Goal: Find contact information: Find contact information

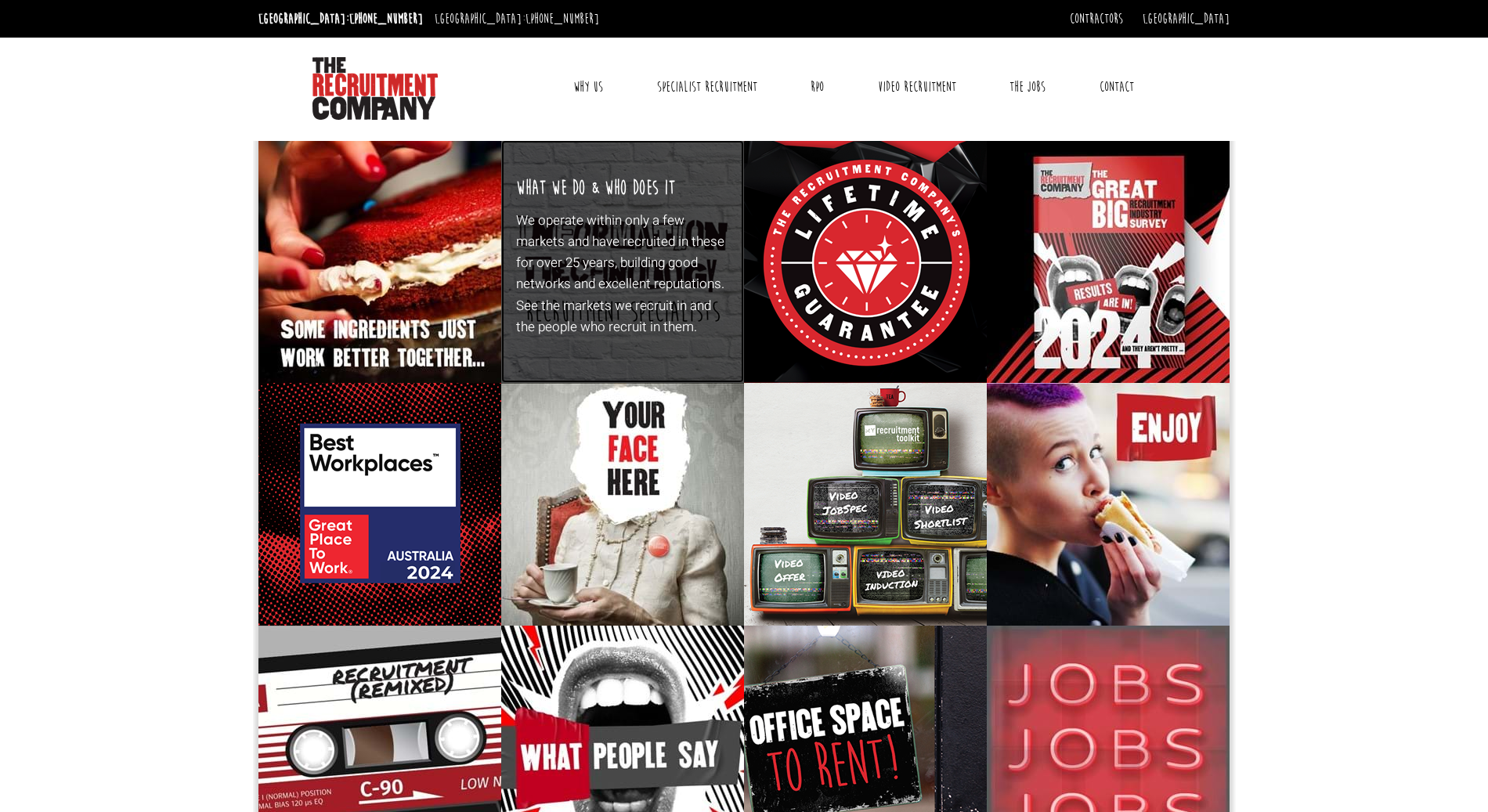
click at [607, 235] on p "We operate within only a few markets and have recruited in these for over 25 ye…" at bounding box center [623, 273] width 214 height 128
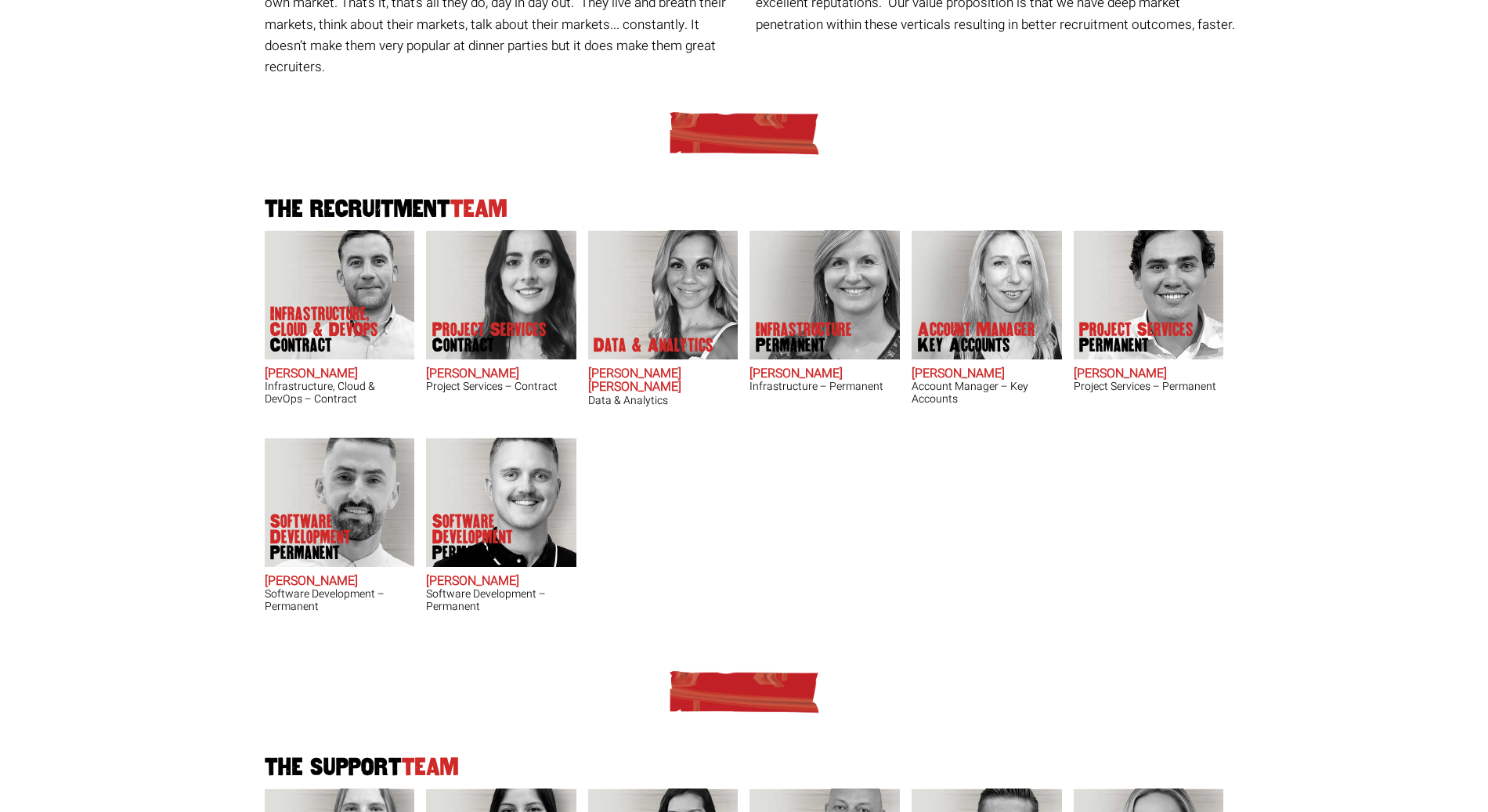
scroll to position [429, 0]
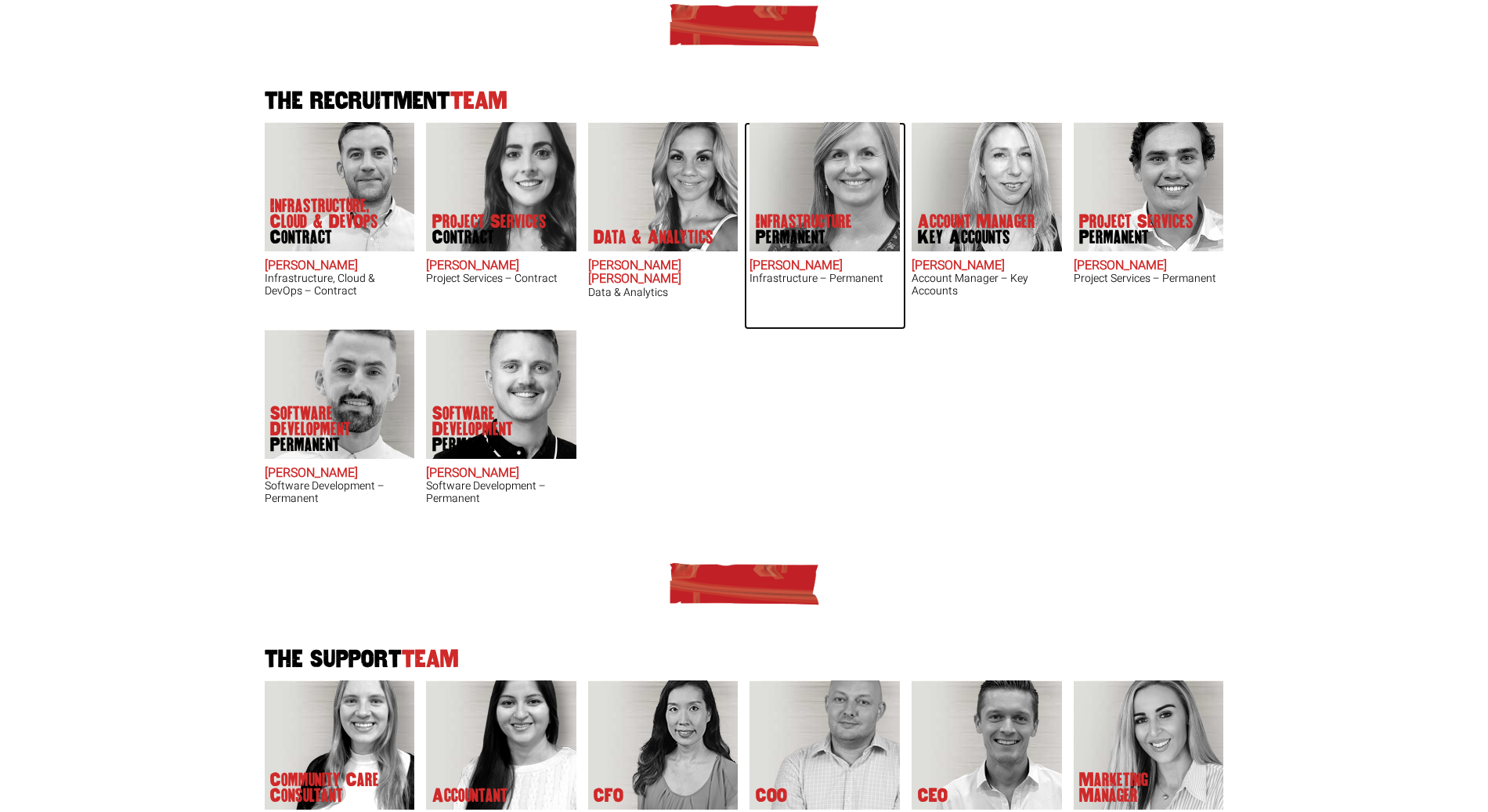
click at [803, 157] on img at bounding box center [824, 186] width 150 height 129
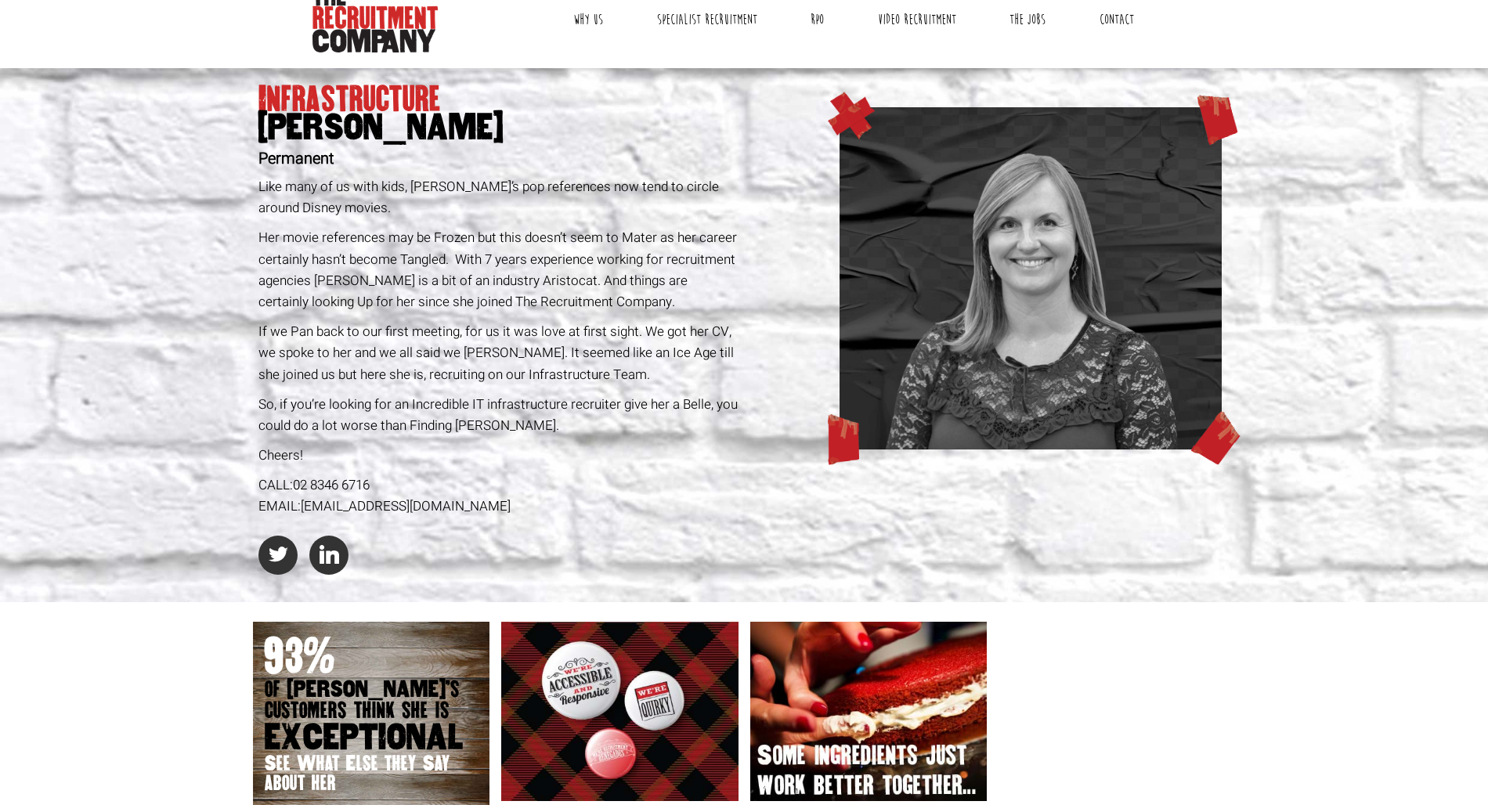
scroll to position [276, 0]
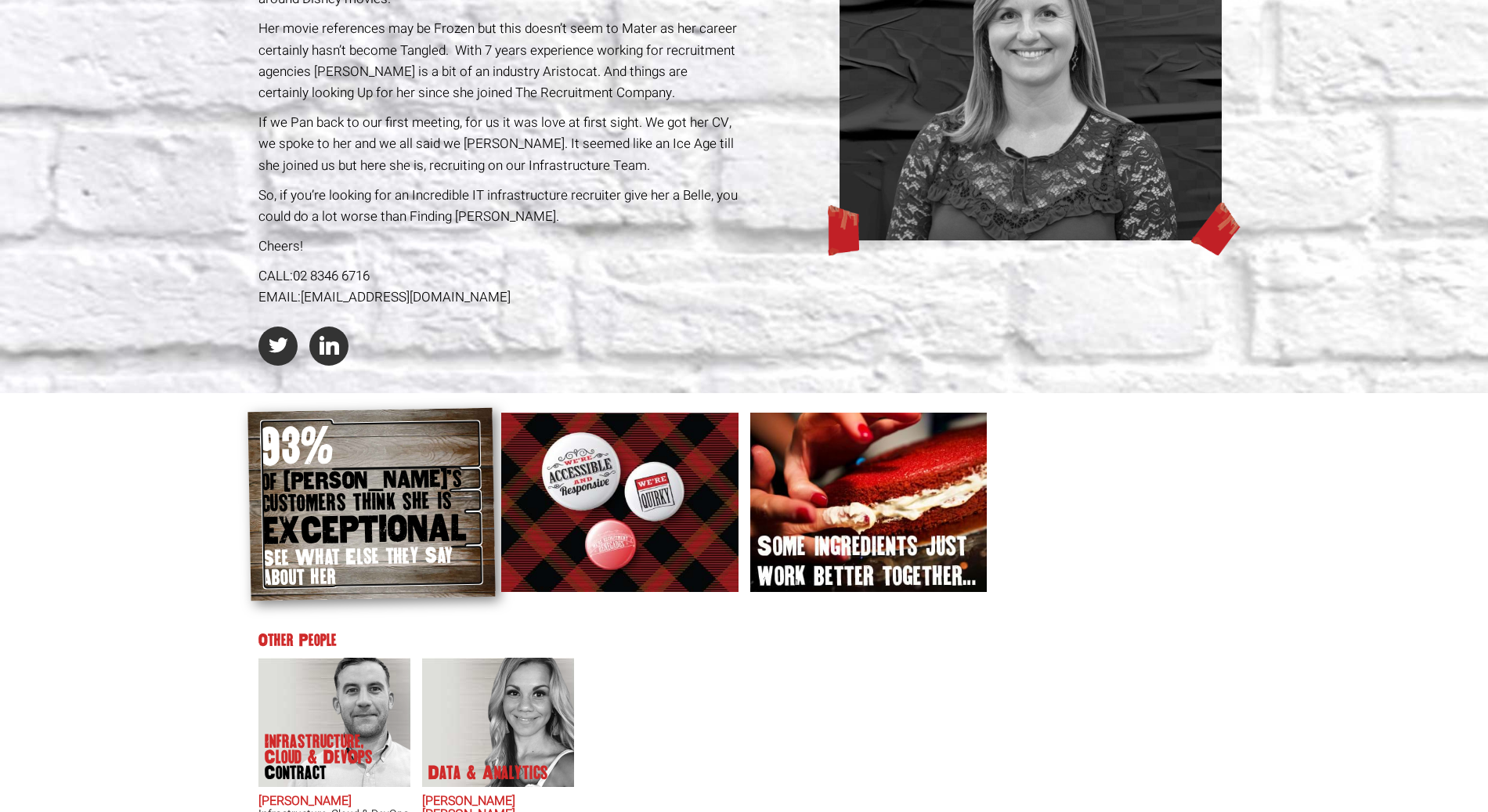
click at [310, 458] on span "93%" at bounding box center [370, 444] width 221 height 51
